Goal: Register for event/course

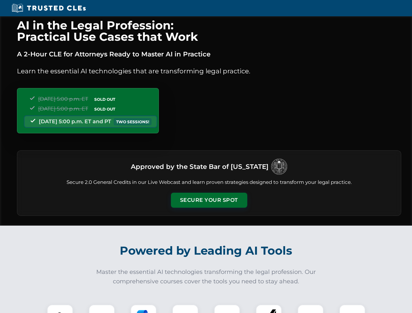
click at [209, 200] on button "Secure Your Spot" at bounding box center [209, 200] width 76 height 15
click at [60, 309] on img at bounding box center [60, 317] width 19 height 19
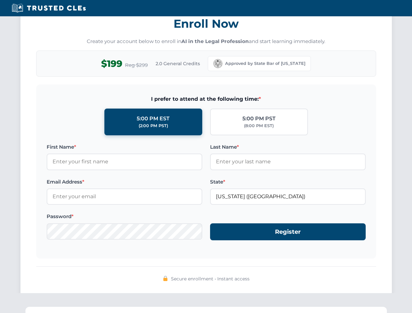
scroll to position [640, 0]
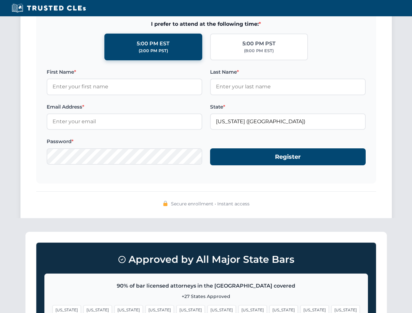
click at [300, 309] on span "[US_STATE]" at bounding box center [314, 309] width 28 height 9
